Goal: Task Accomplishment & Management: Manage account settings

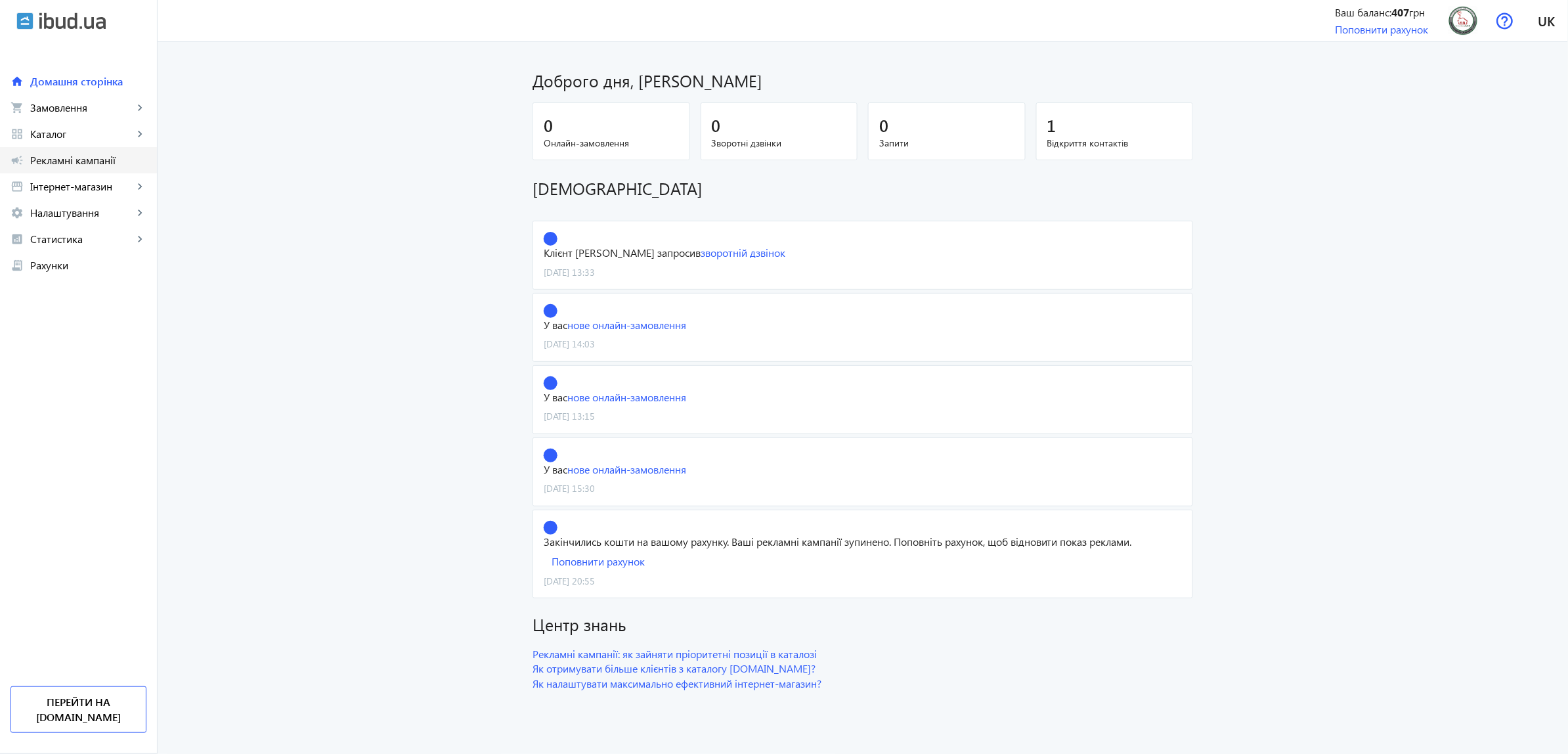
click at [113, 162] on span "Рекламні кампанії" at bounding box center [88, 161] width 116 height 14
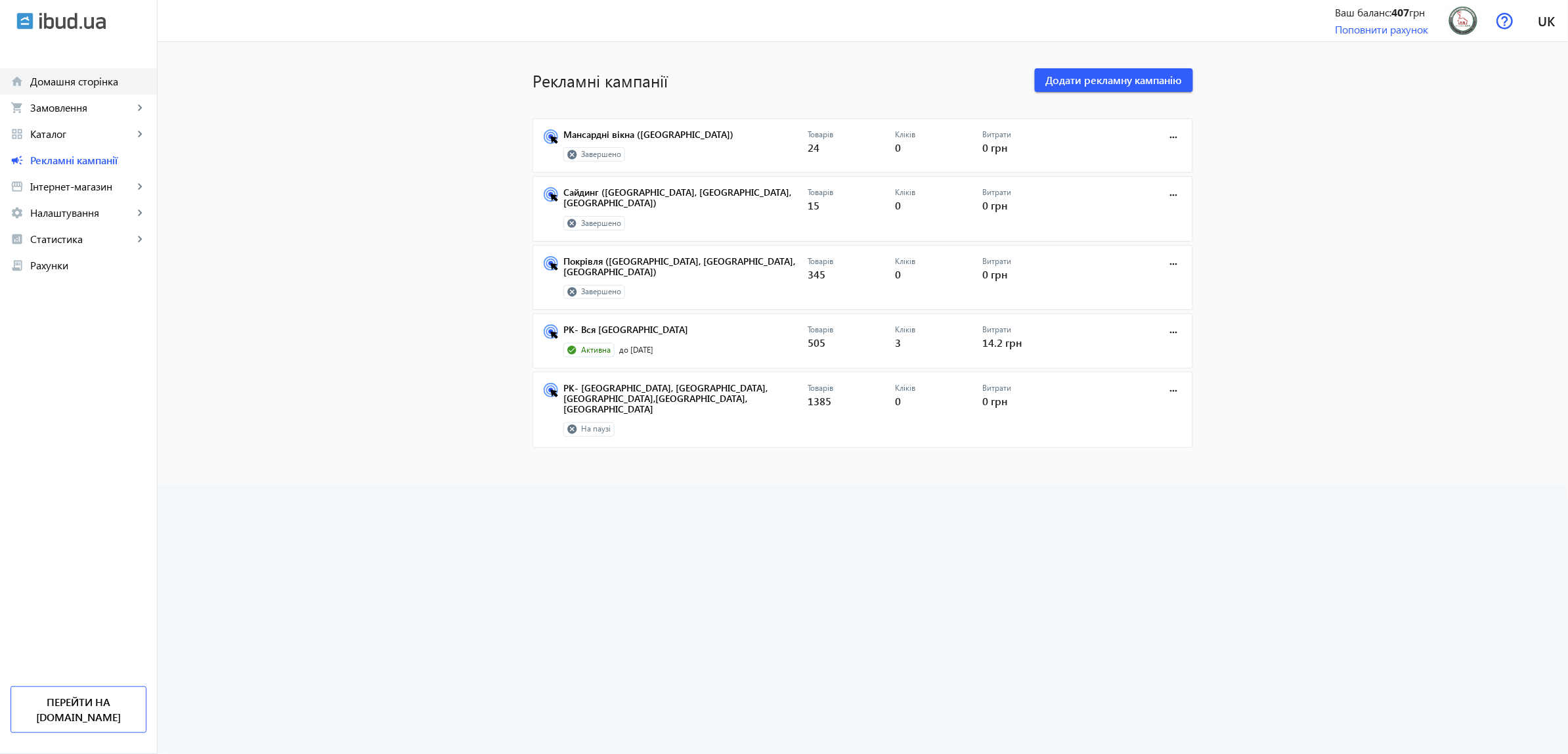
click at [93, 77] on span "Домашня сторінка" at bounding box center [88, 82] width 116 height 14
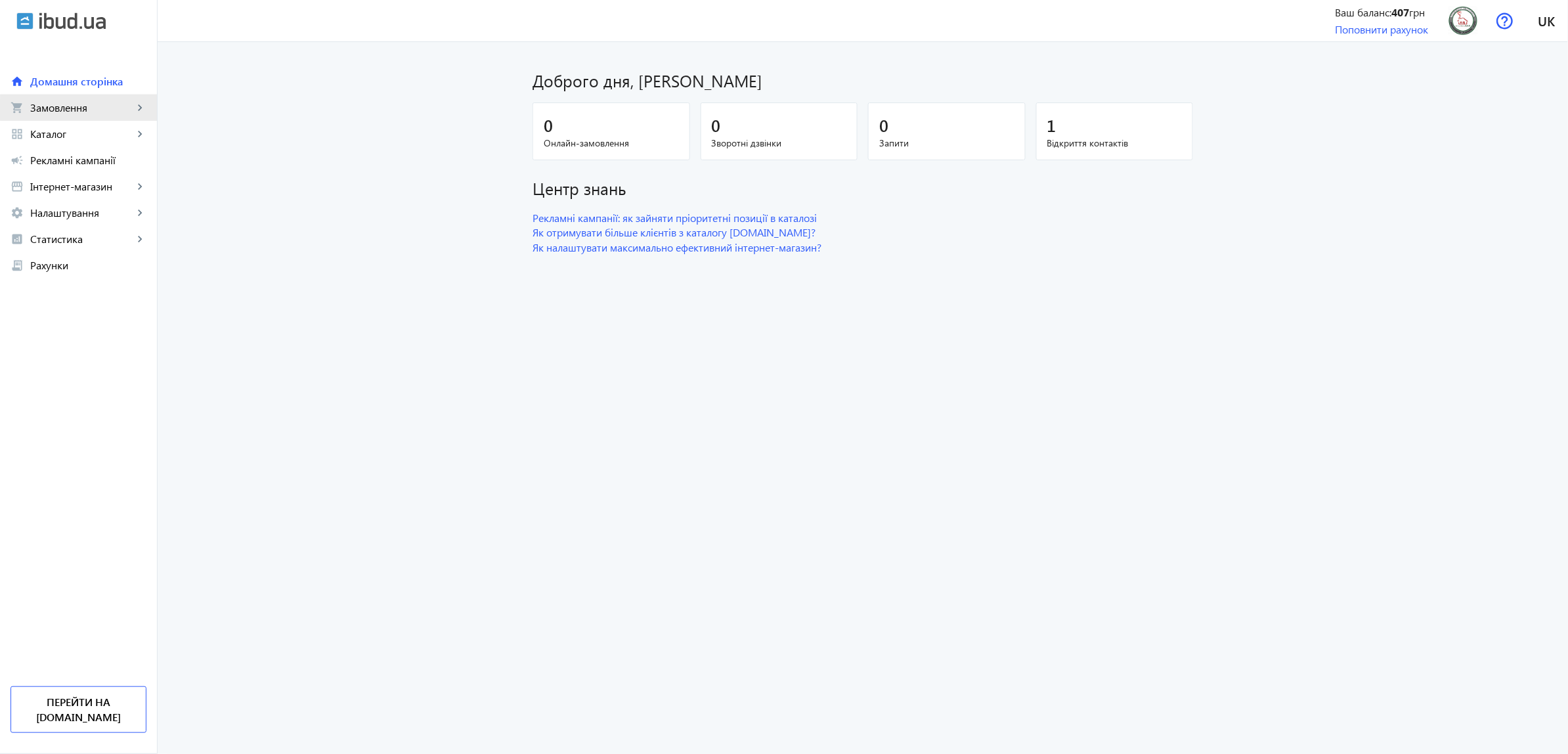
click at [92, 110] on span "Замовлення" at bounding box center [81, 108] width 103 height 14
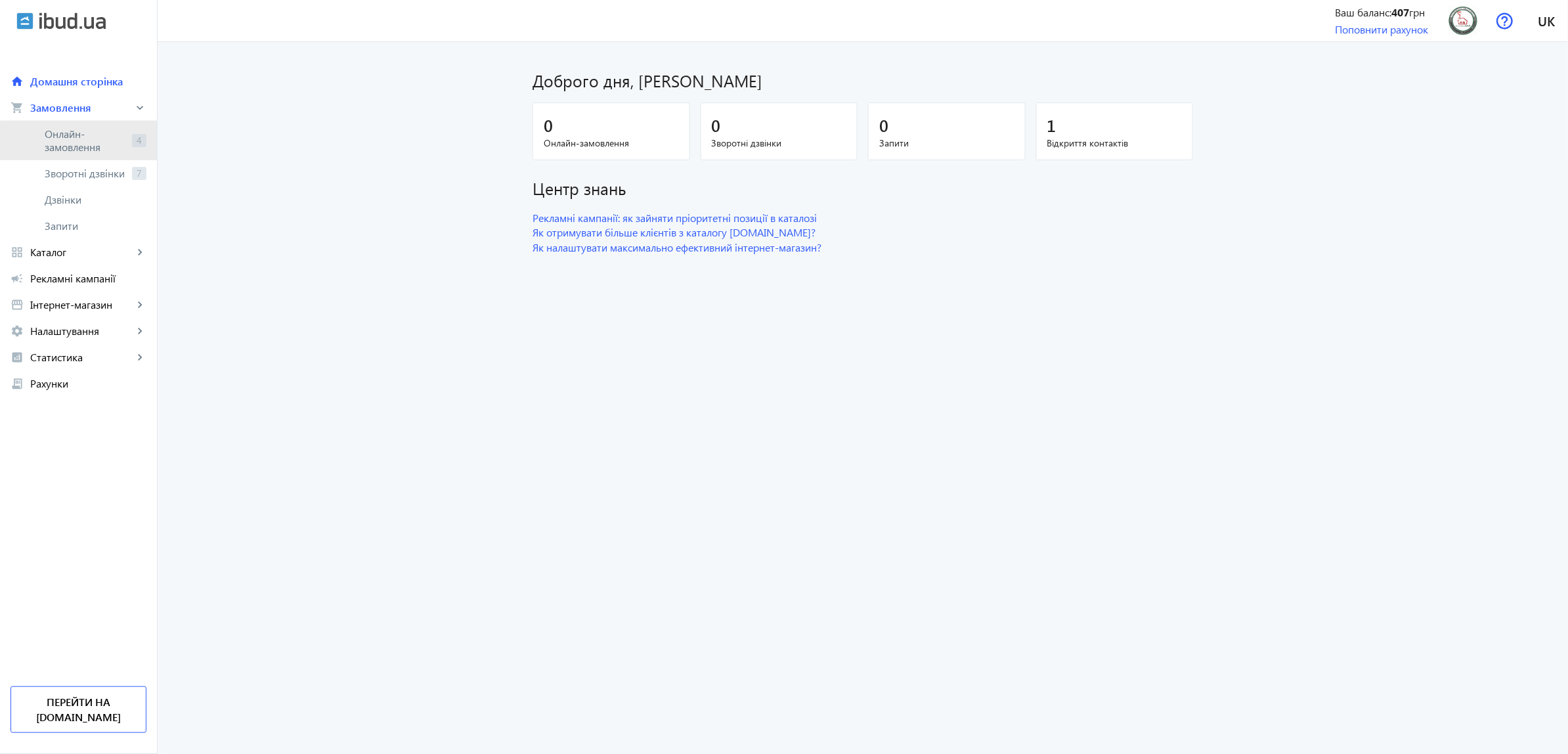
click at [102, 149] on span "Онлайн-замовлення" at bounding box center [86, 140] width 82 height 26
